Goal: Task Accomplishment & Management: Use online tool/utility

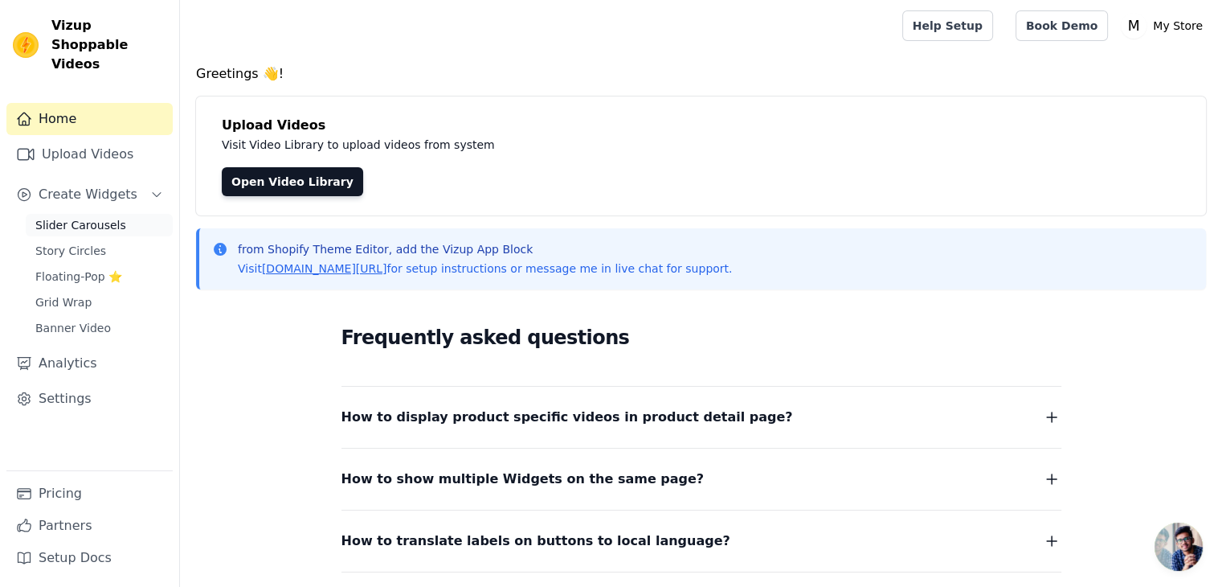
click at [68, 217] on span "Slider Carousels" at bounding box center [80, 225] width 91 height 16
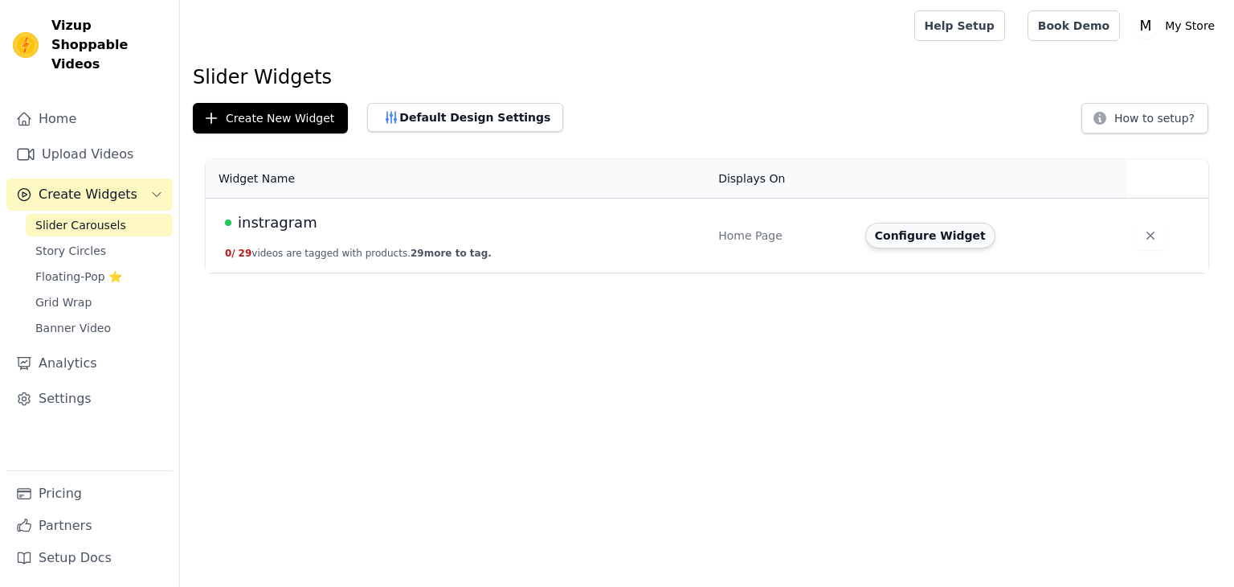
click at [927, 227] on button "Configure Widget" at bounding box center [931, 236] width 130 height 26
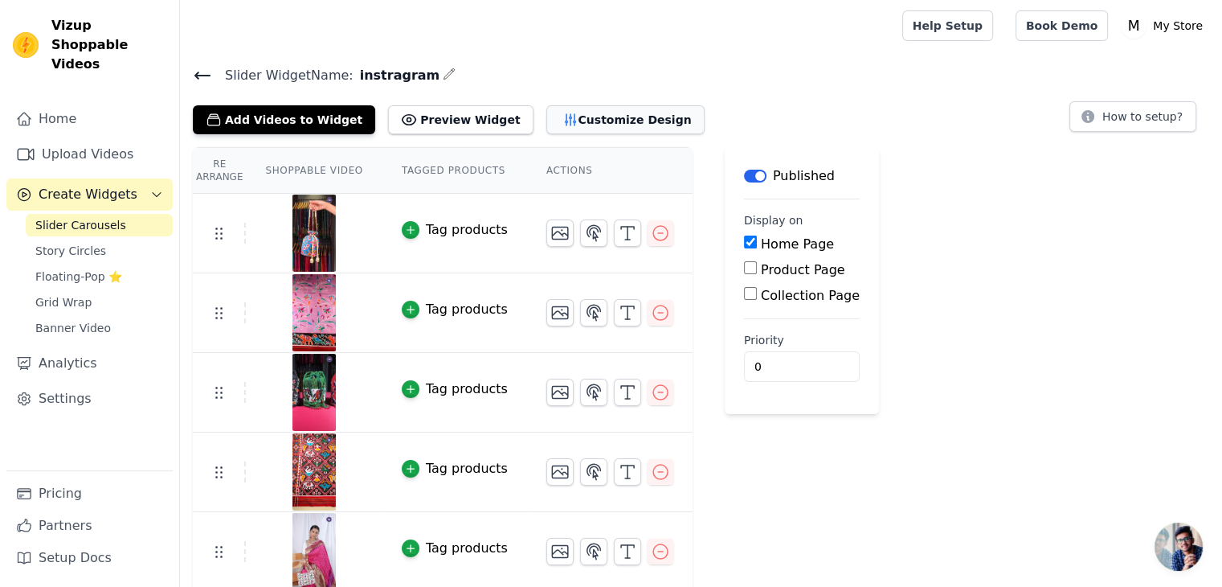
click at [587, 121] on button "Customize Design" at bounding box center [625, 119] width 158 height 29
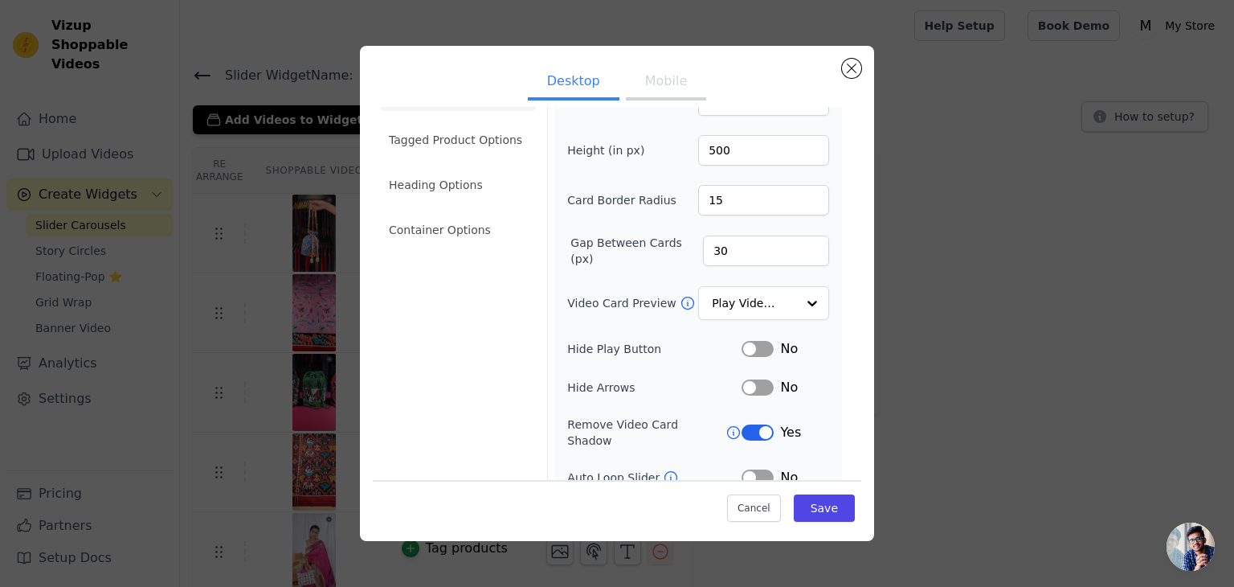
scroll to position [125, 0]
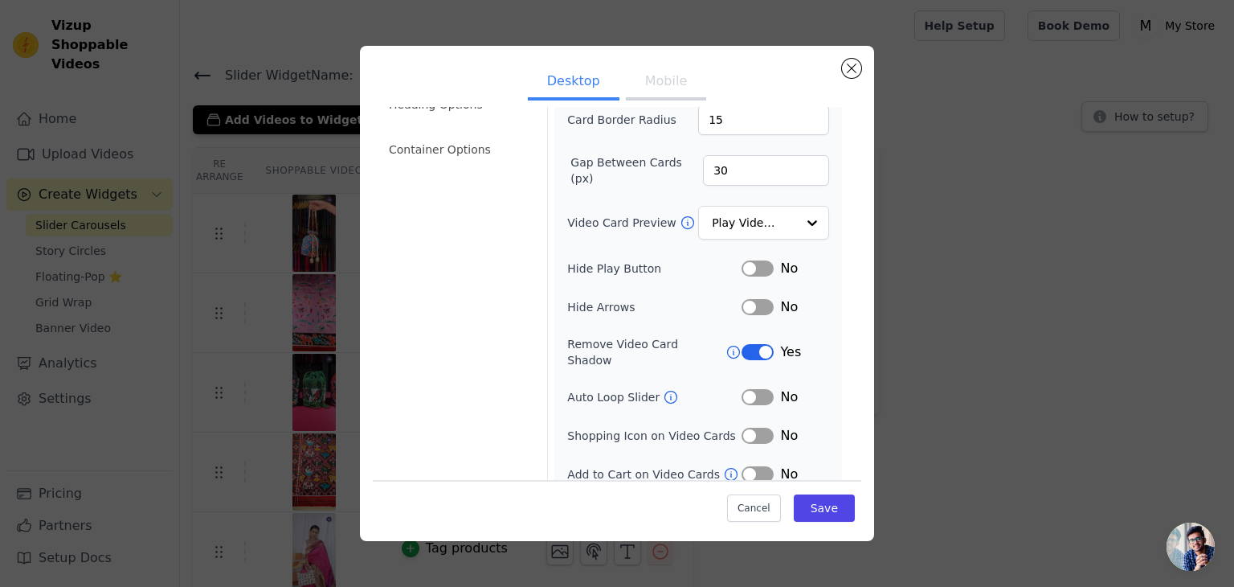
click at [665, 78] on button "Mobile" at bounding box center [666, 82] width 80 height 35
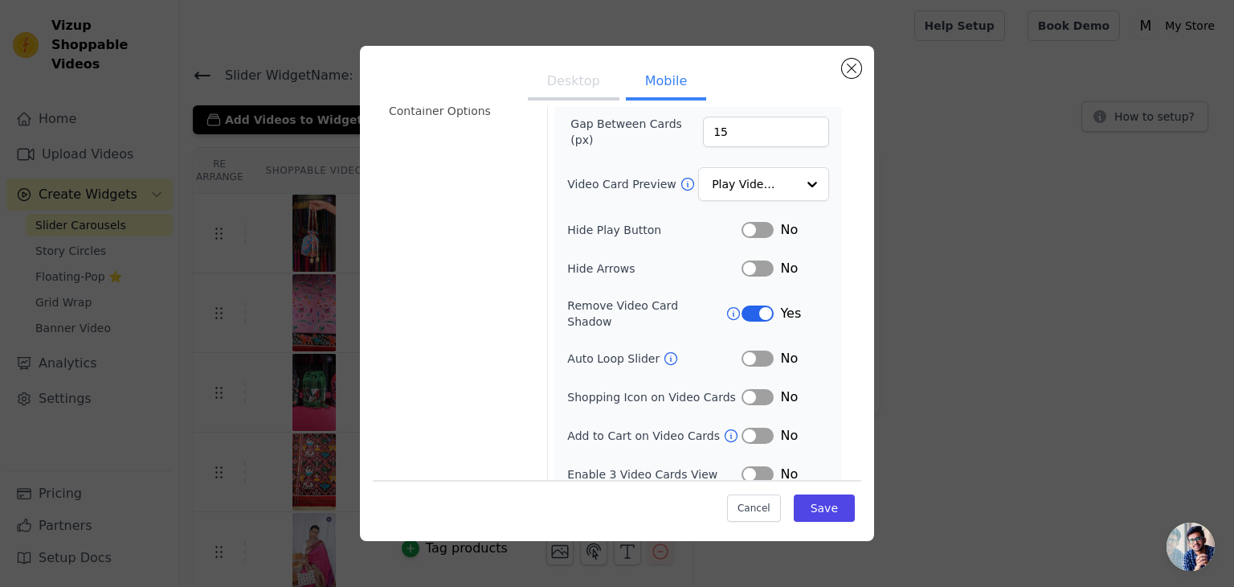
scroll to position [0, 0]
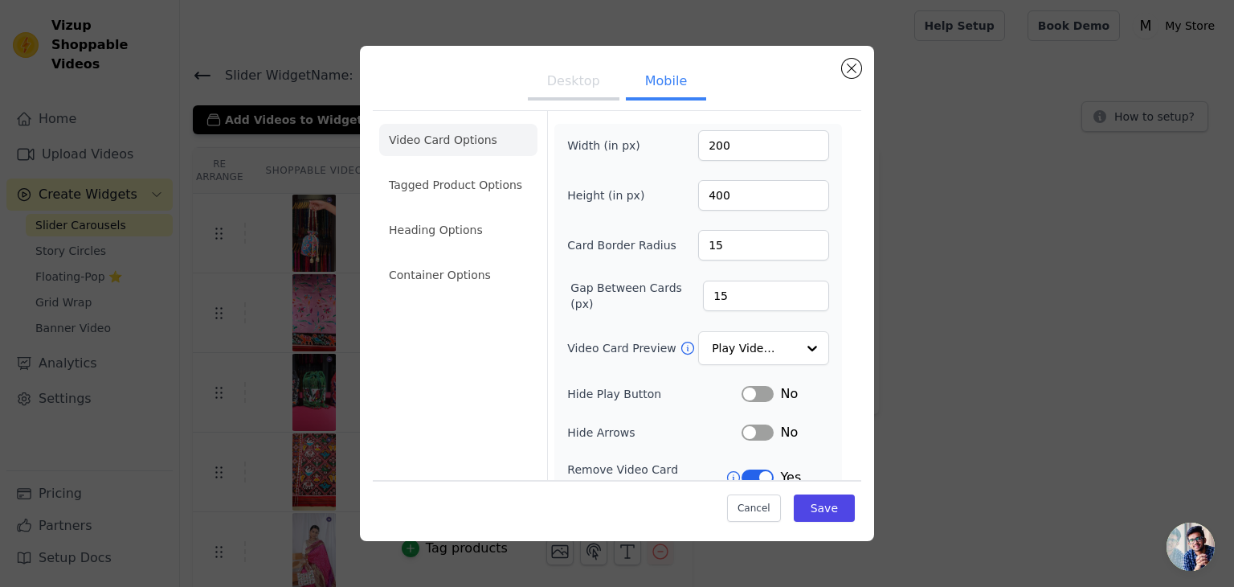
click at [575, 91] on button "Desktop" at bounding box center [574, 82] width 92 height 35
click at [450, 181] on li "Tagged Product Options" at bounding box center [458, 185] width 158 height 32
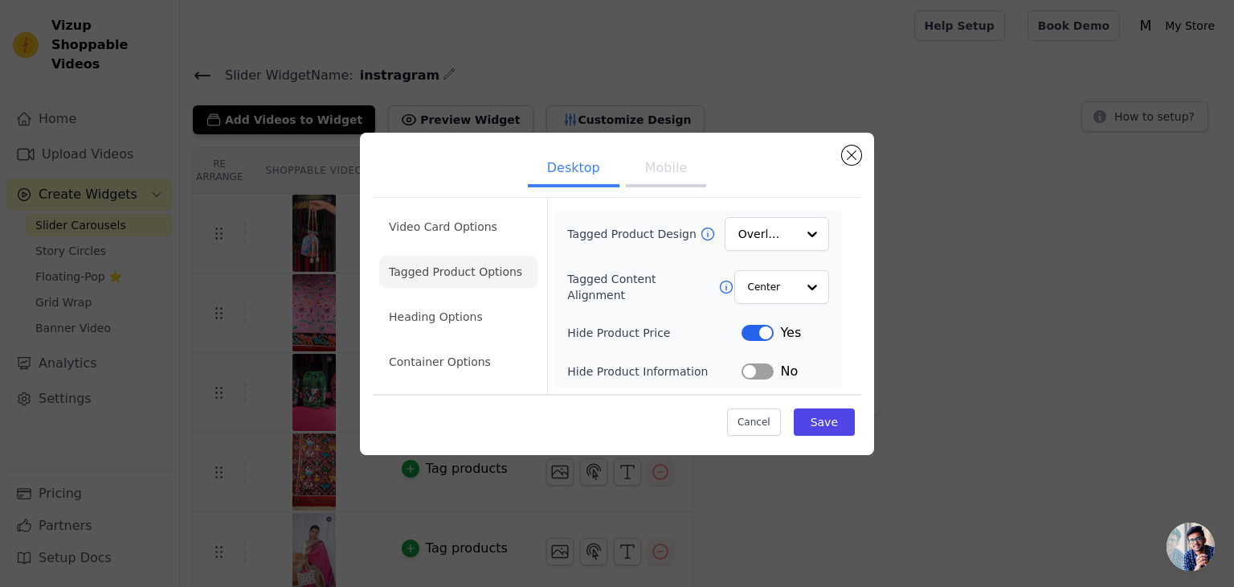
click at [670, 161] on button "Mobile" at bounding box center [666, 169] width 80 height 35
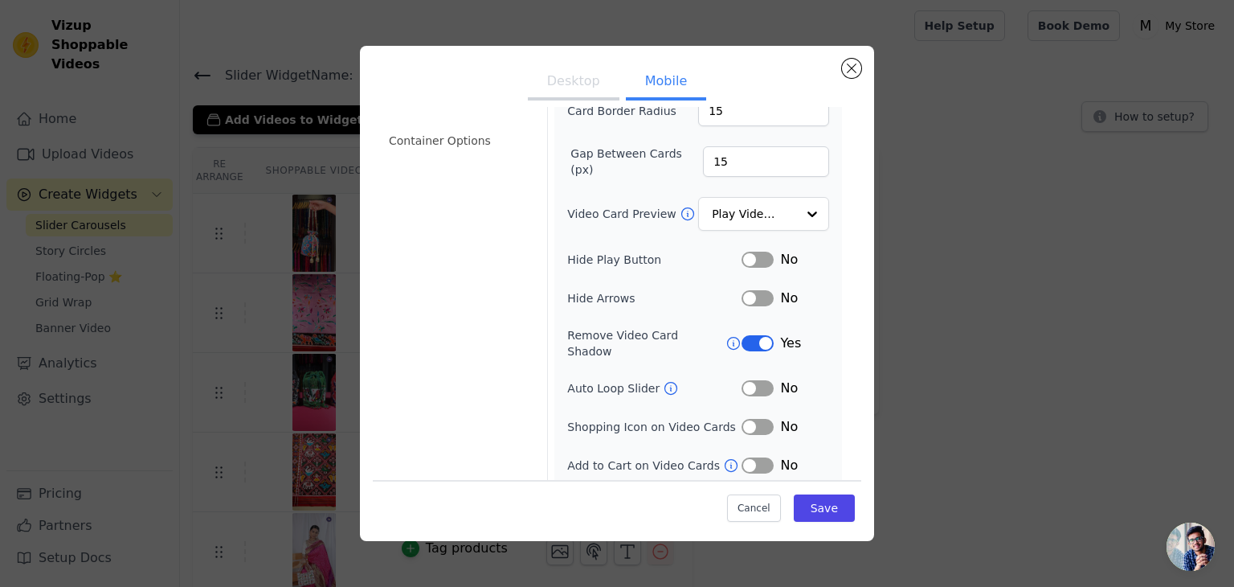
scroll to position [164, 0]
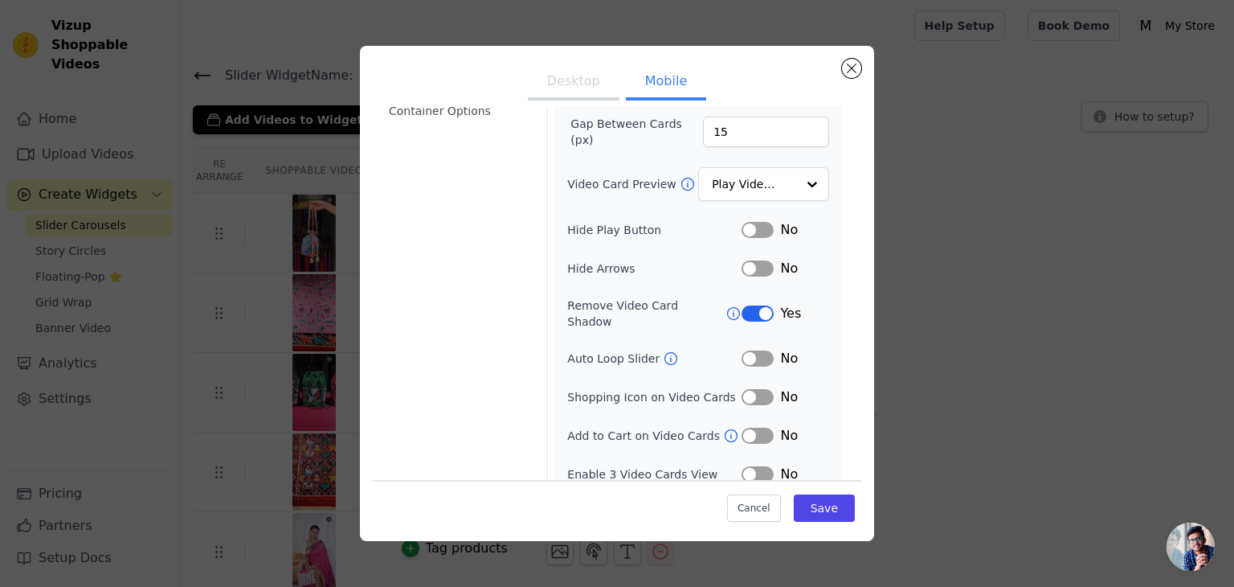
click at [543, 77] on button "Desktop" at bounding box center [574, 82] width 92 height 35
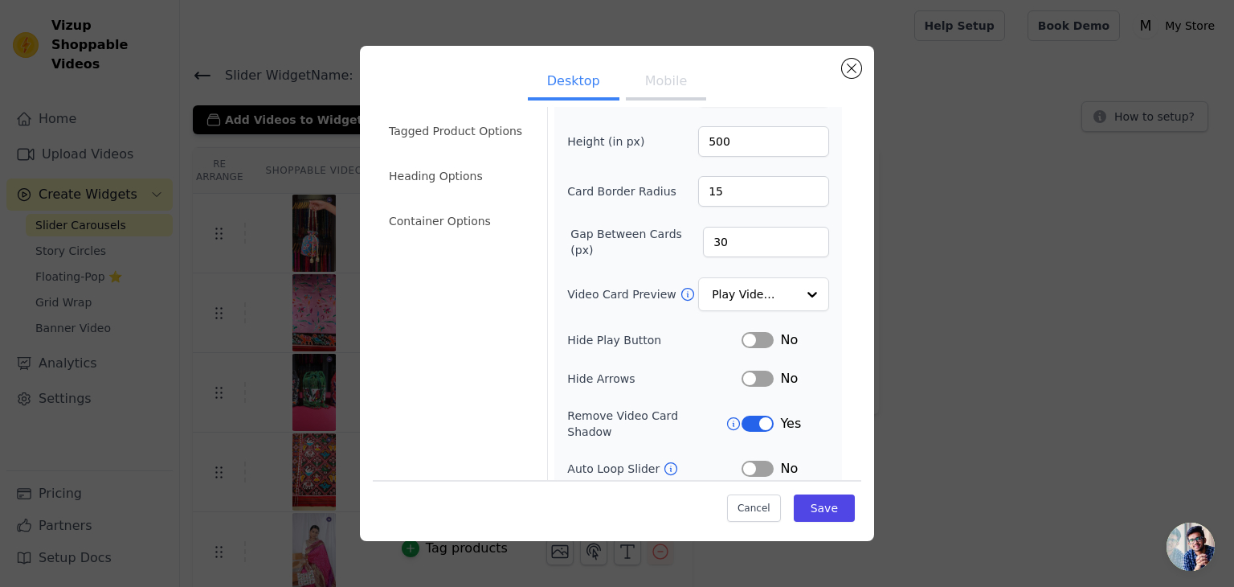
scroll to position [0, 0]
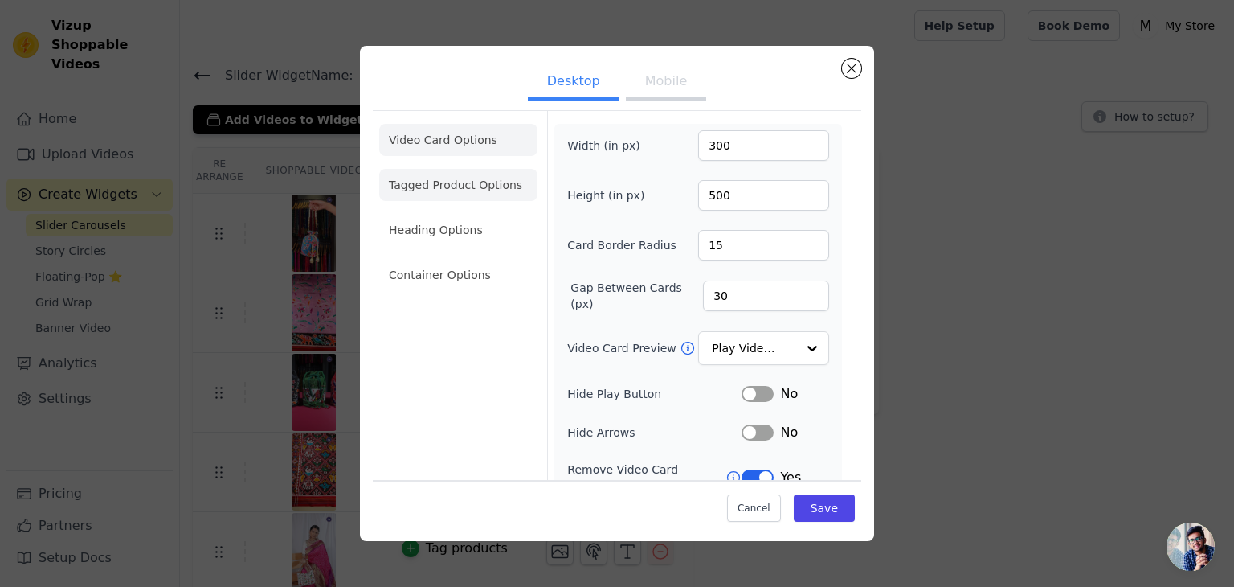
click at [449, 186] on li "Tagged Product Options" at bounding box center [458, 185] width 158 height 32
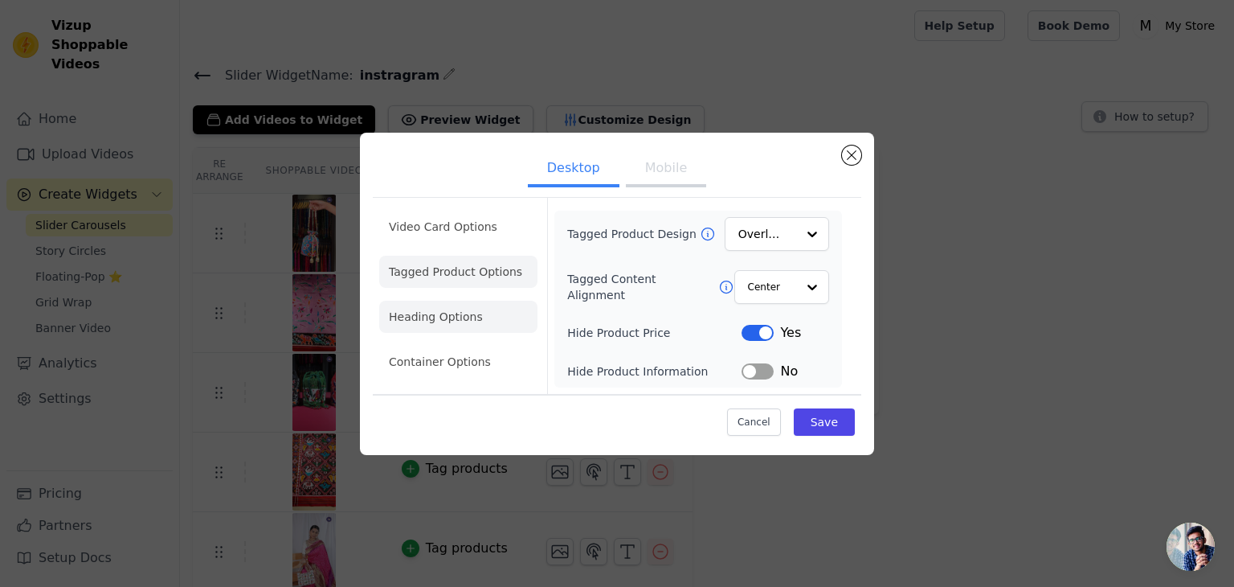
click at [451, 313] on li "Heading Options" at bounding box center [458, 317] width 158 height 32
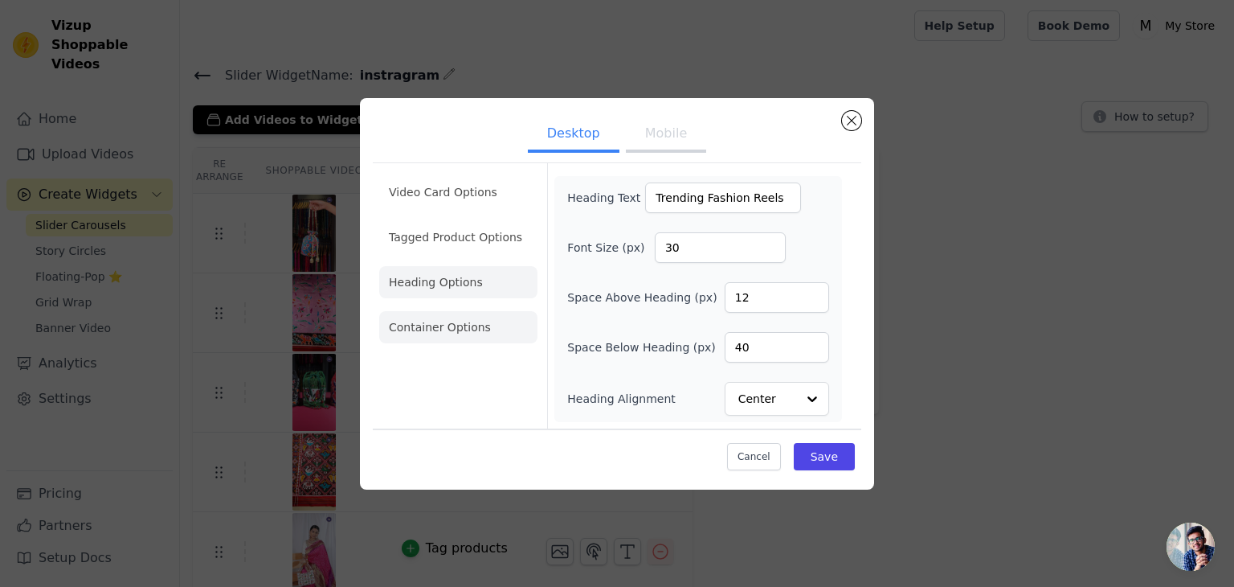
click at [461, 325] on li "Container Options" at bounding box center [458, 327] width 158 height 32
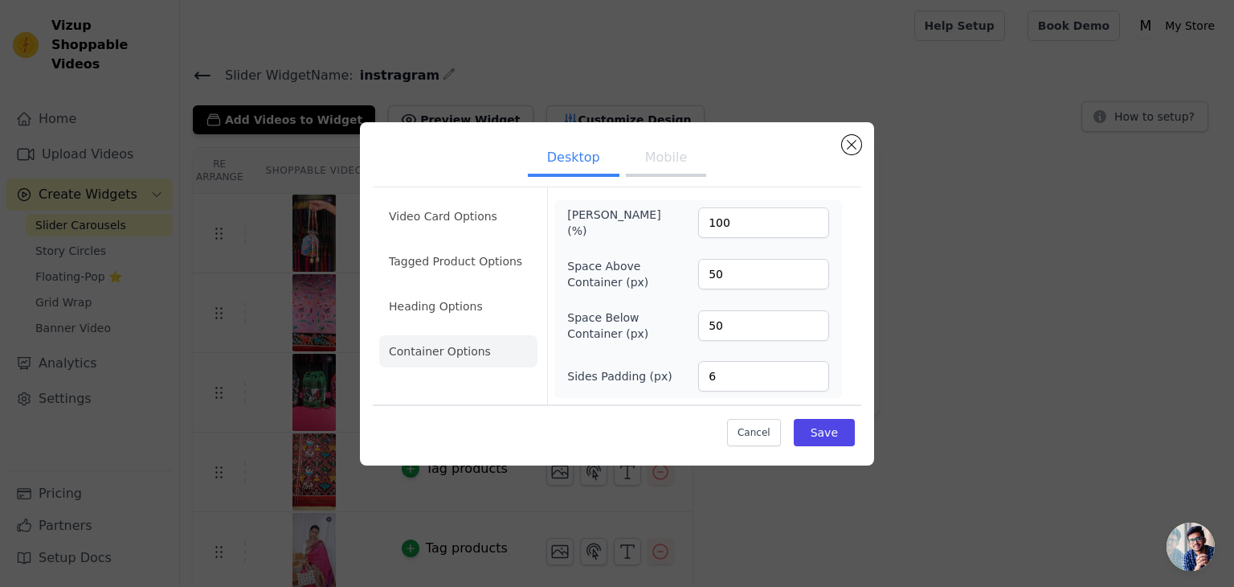
click at [643, 162] on button "Mobile" at bounding box center [666, 158] width 80 height 35
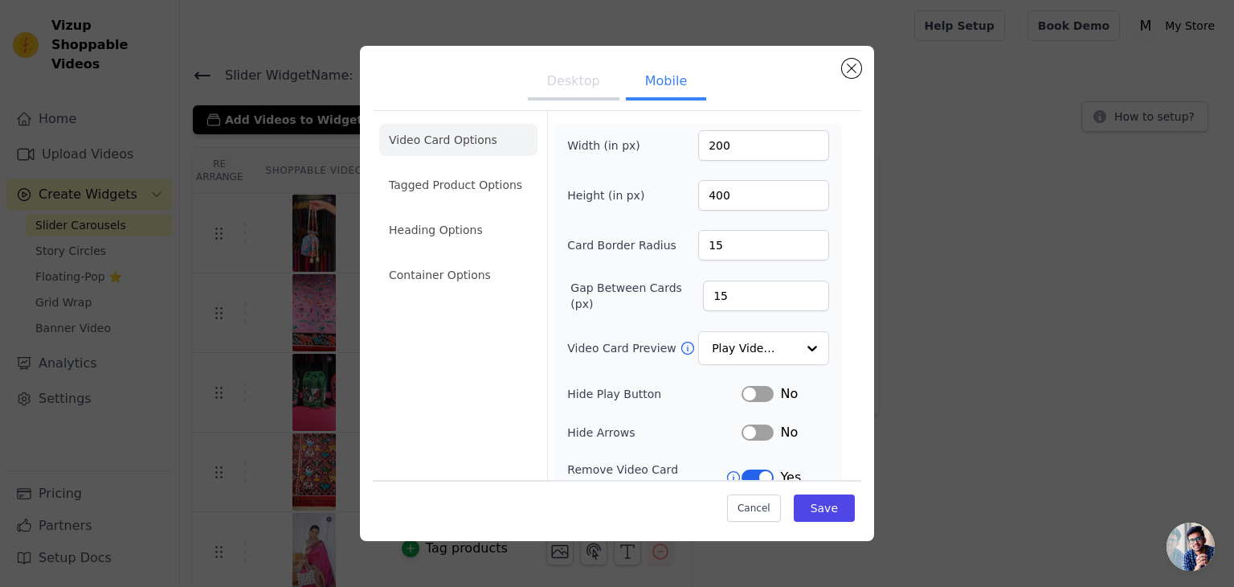
click at [579, 89] on button "Desktop" at bounding box center [574, 82] width 92 height 35
click at [653, 82] on button "Mobile" at bounding box center [666, 82] width 80 height 35
click at [447, 278] on li "Container Options" at bounding box center [458, 275] width 158 height 32
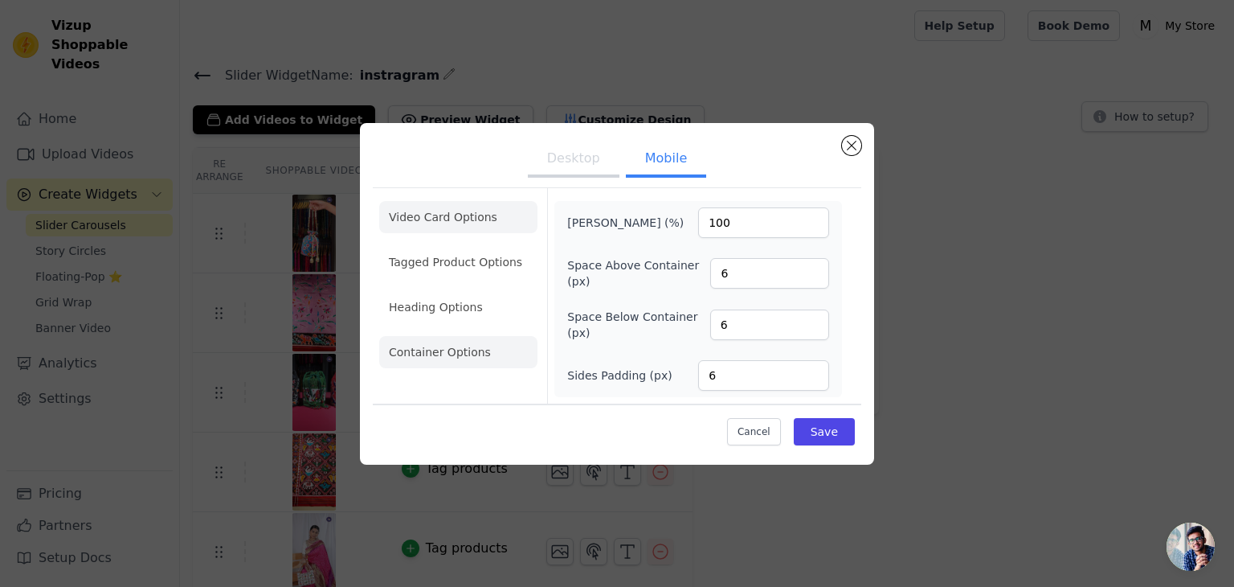
click at [437, 215] on li "Video Card Options" at bounding box center [458, 217] width 158 height 32
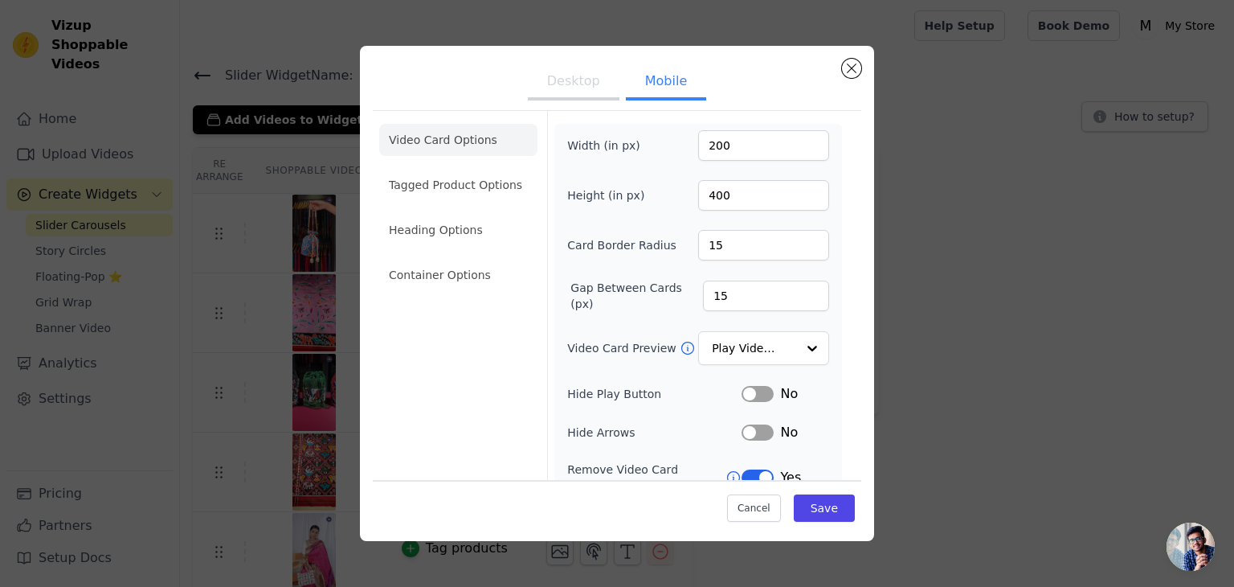
click at [595, 72] on button "Desktop" at bounding box center [574, 82] width 92 height 35
click at [660, 84] on button "Mobile" at bounding box center [666, 82] width 80 height 35
click at [440, 184] on li "Tagged Product Options" at bounding box center [458, 185] width 158 height 32
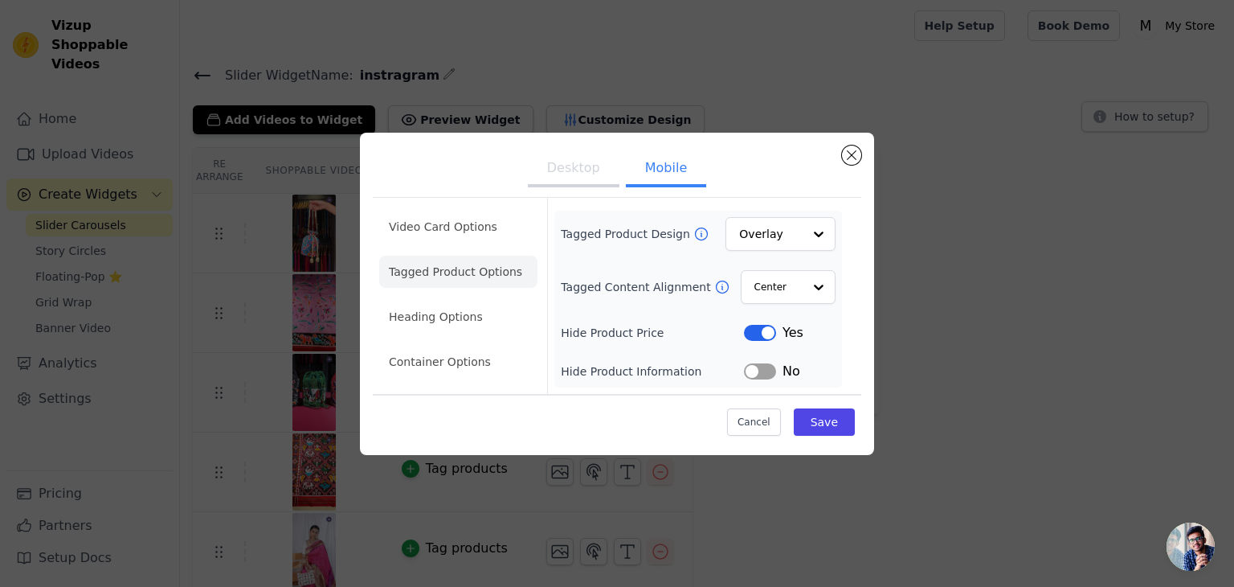
click at [574, 174] on button "Desktop" at bounding box center [574, 169] width 92 height 35
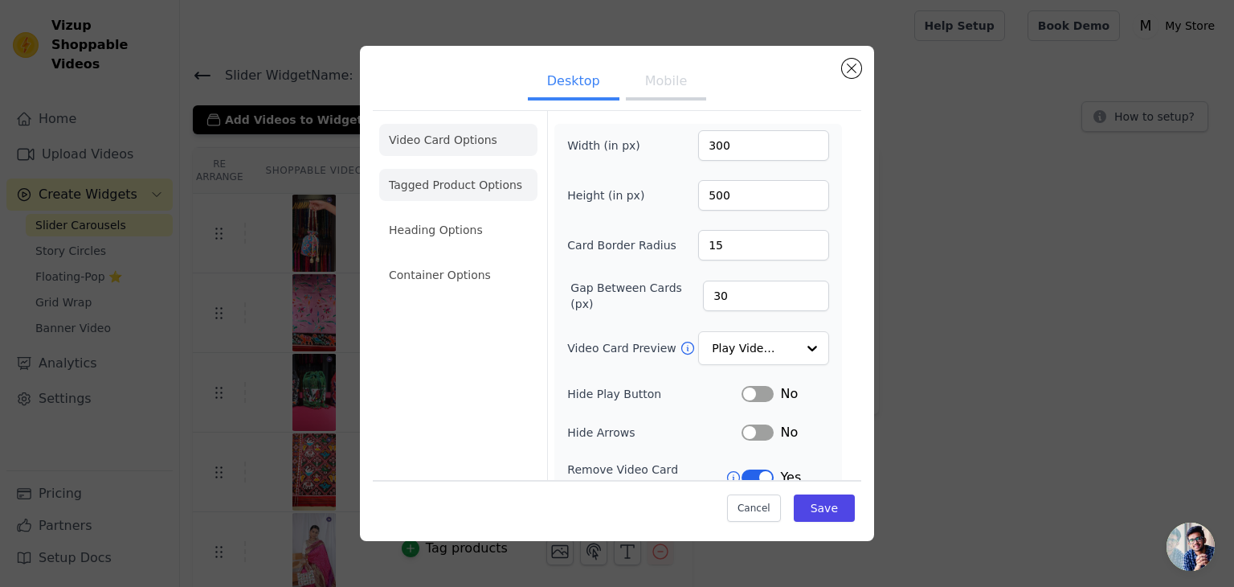
click at [450, 182] on li "Tagged Product Options" at bounding box center [458, 185] width 158 height 32
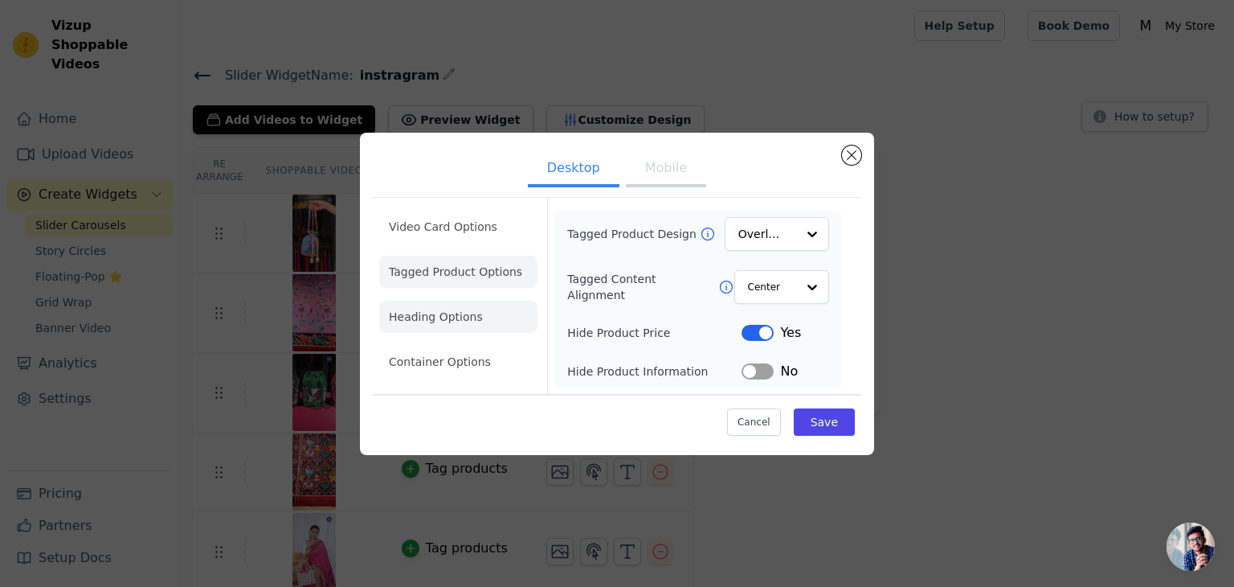
click at [466, 315] on li "Heading Options" at bounding box center [458, 317] width 158 height 32
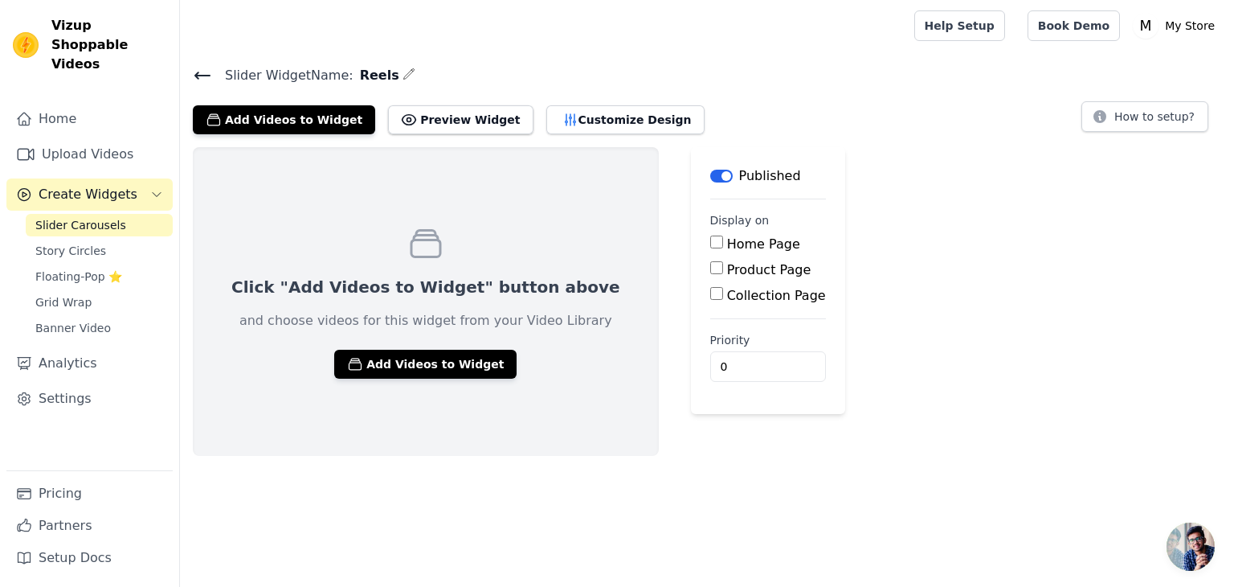
click at [63, 217] on span "Slider Carousels" at bounding box center [80, 225] width 91 height 16
